Goal: Navigation & Orientation: Understand site structure

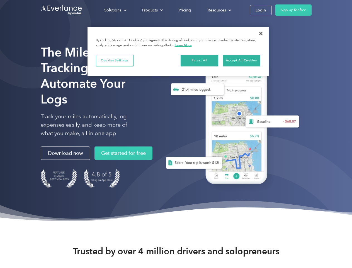
click at [115, 10] on div "Solutions" at bounding box center [112, 10] width 17 height 7
click at [152, 10] on div "Products" at bounding box center [150, 10] width 16 height 7
click at [219, 10] on div "Resources" at bounding box center [217, 10] width 18 height 7
click at [115, 60] on button "Cookies Settings" at bounding box center [115, 61] width 38 height 12
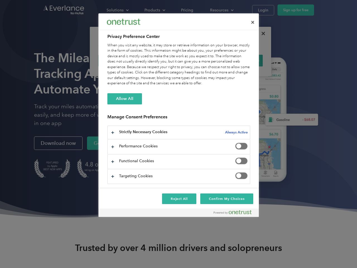
click at [200, 60] on div "When you visit any website, it may store or retrieve information on your browse…" at bounding box center [178, 64] width 143 height 43
click at [241, 60] on div "When you visit any website, it may store or retrieve information on your browse…" at bounding box center [178, 64] width 143 height 43
click at [261, 33] on div at bounding box center [178, 134] width 357 height 268
